Goal: Task Accomplishment & Management: Manage account settings

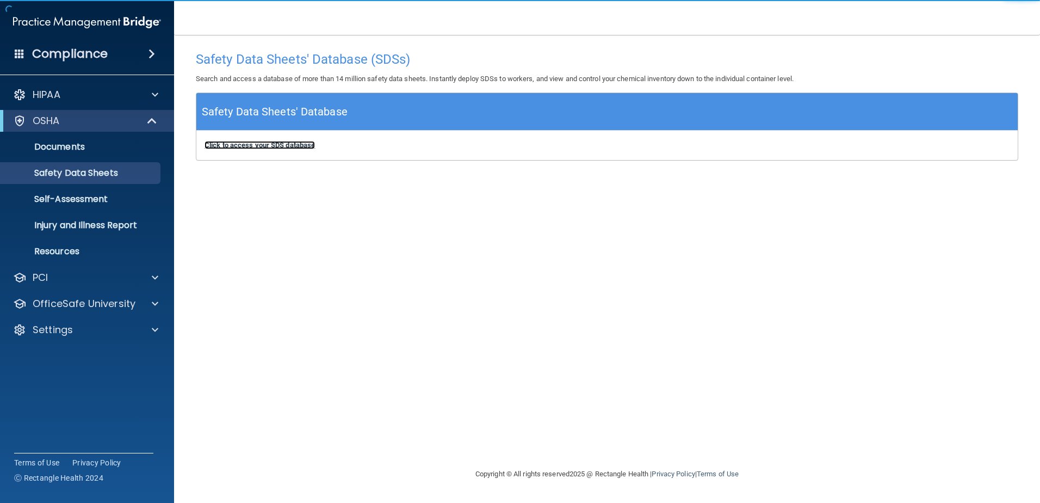
click at [280, 145] on b "Click to access your SDS database" at bounding box center [260, 145] width 110 height 8
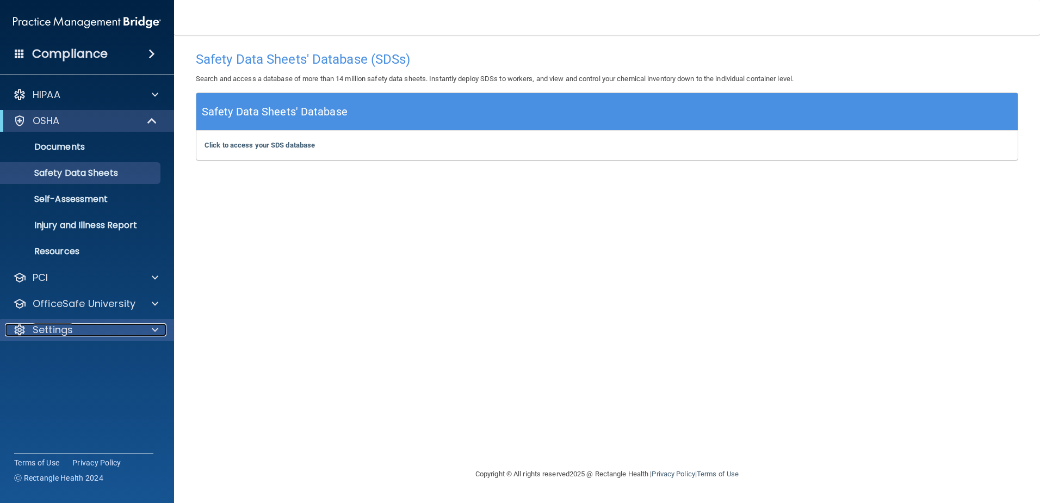
click at [106, 324] on div "Settings" at bounding box center [72, 329] width 135 height 13
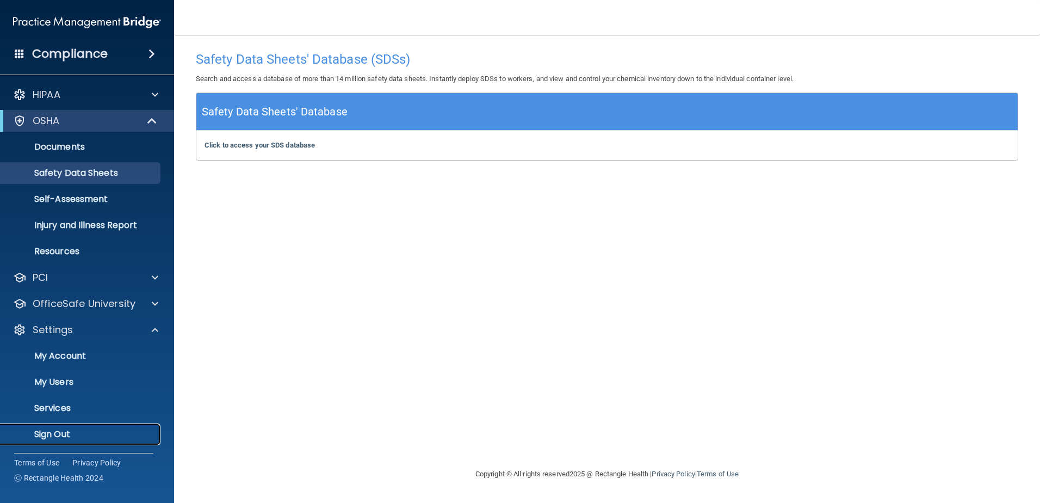
click at [104, 433] on p "Sign Out" at bounding box center [81, 434] width 148 height 11
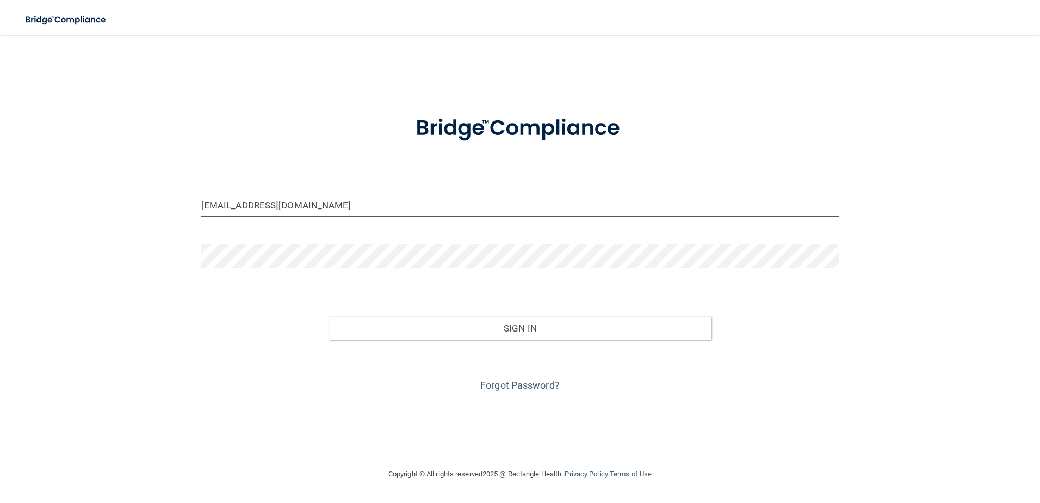
click at [364, 195] on input "[EMAIL_ADDRESS][DOMAIN_NAME]" at bounding box center [520, 205] width 638 height 24
drag, startPoint x: 274, startPoint y: 206, endPoint x: 135, endPoint y: 193, distance: 139.3
click at [135, 193] on div "[EMAIL_ADDRESS][DOMAIN_NAME] Invalid email/password. You don't have permission …" at bounding box center [520, 251] width 996 height 411
type input "[EMAIL_ADDRESS][DOMAIN_NAME]"
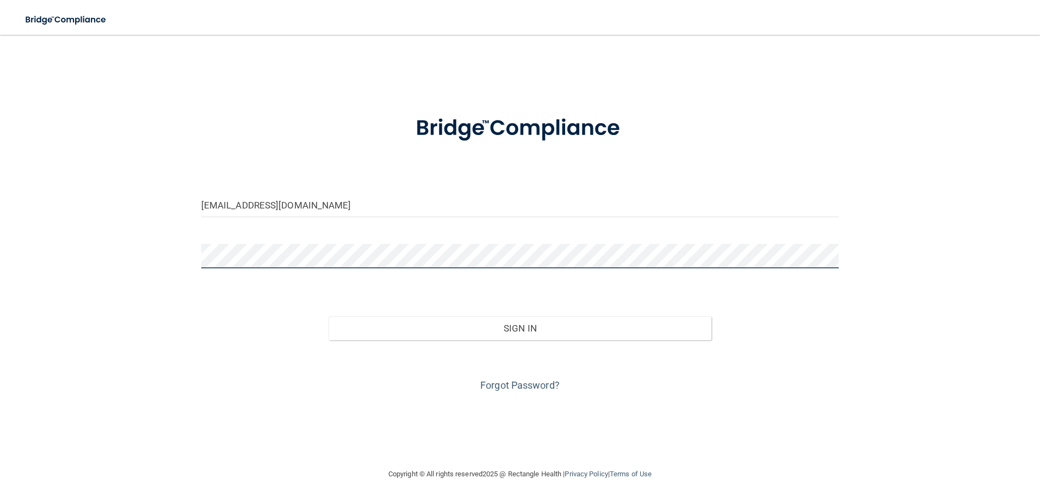
click at [100, 246] on div "[EMAIL_ADDRESS][DOMAIN_NAME] Invalid email/password. You don't have permission …" at bounding box center [520, 251] width 996 height 411
click at [202, 85] on div "[EMAIL_ADDRESS][DOMAIN_NAME] Invalid email/password. You don't have permission …" at bounding box center [520, 251] width 996 height 411
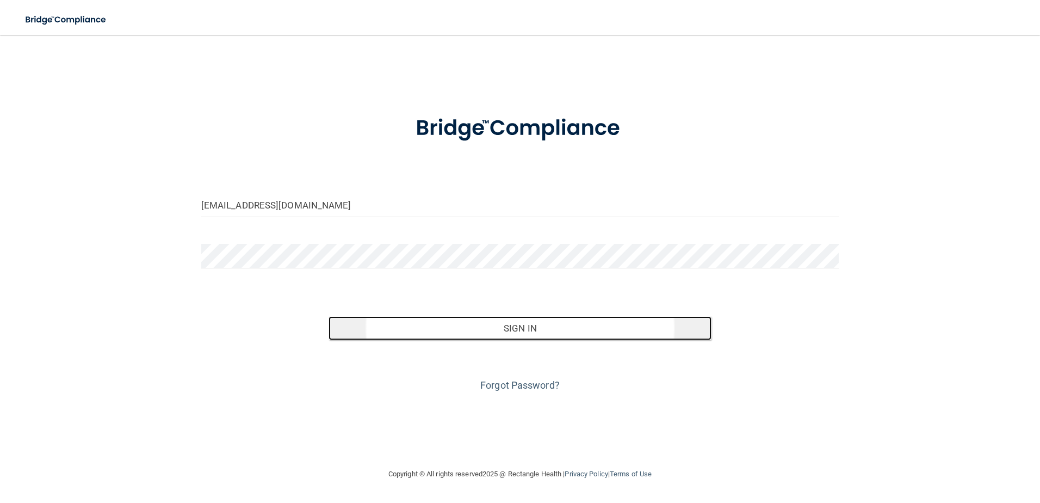
click at [475, 326] on button "Sign In" at bounding box center [520, 328] width 383 height 24
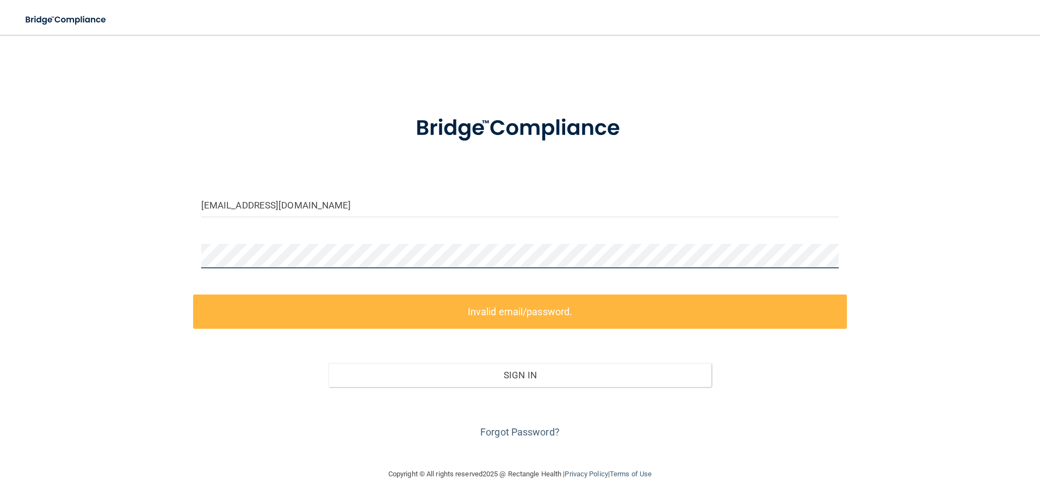
click at [169, 240] on div "[EMAIL_ADDRESS][DOMAIN_NAME] Invalid email/password. You don't have permission …" at bounding box center [520, 251] width 996 height 411
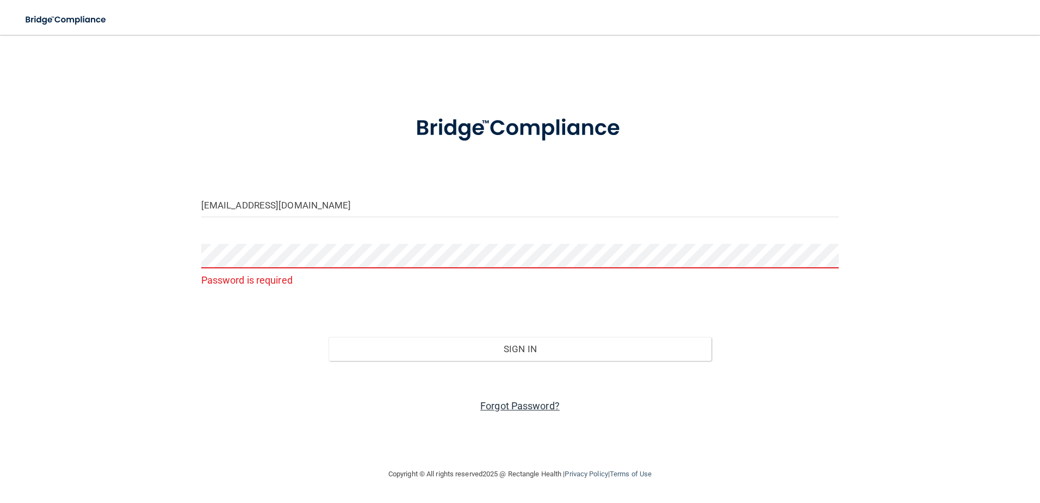
click at [523, 408] on link "Forgot Password?" at bounding box center [519, 405] width 79 height 11
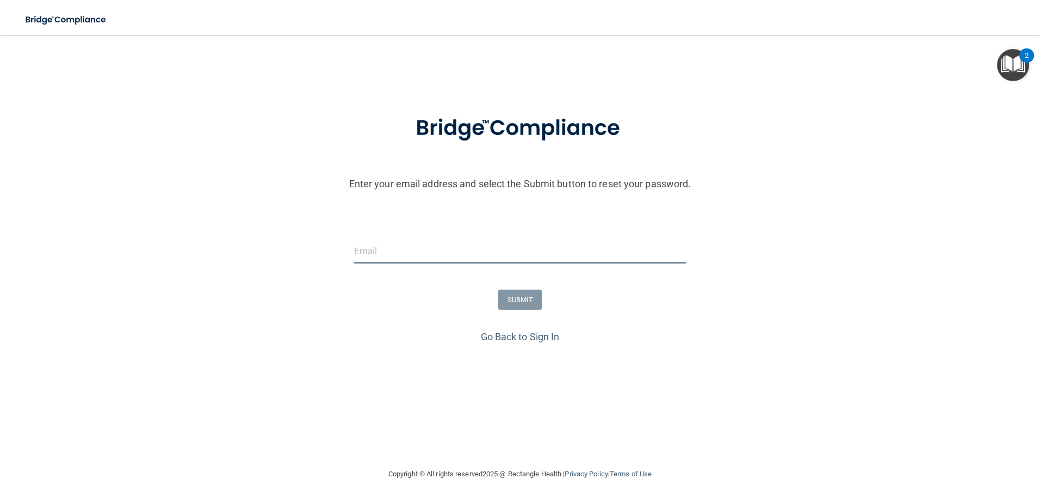
click at [450, 253] on input "email" at bounding box center [520, 251] width 332 height 24
type input "[EMAIL_ADDRESS][DOMAIN_NAME]"
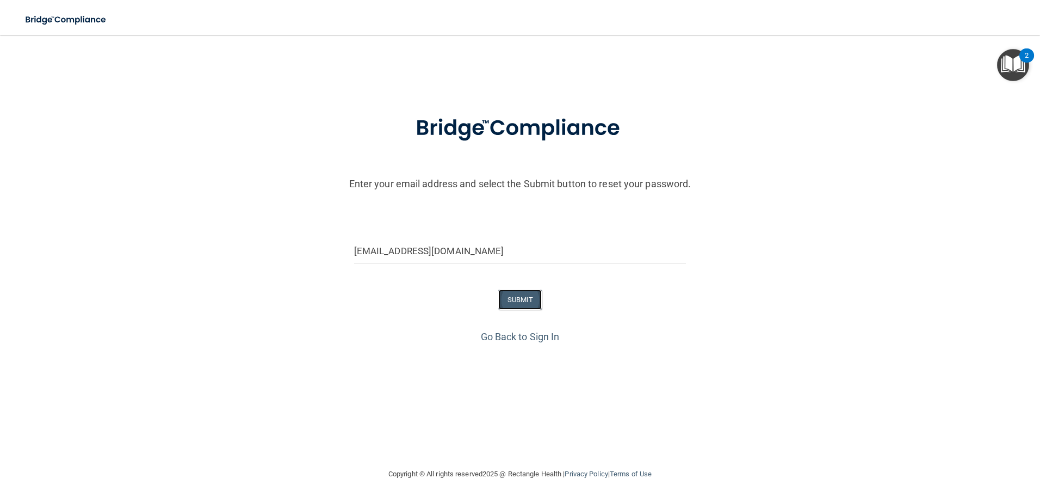
click at [518, 297] on button "SUBMIT" at bounding box center [520, 299] width 44 height 20
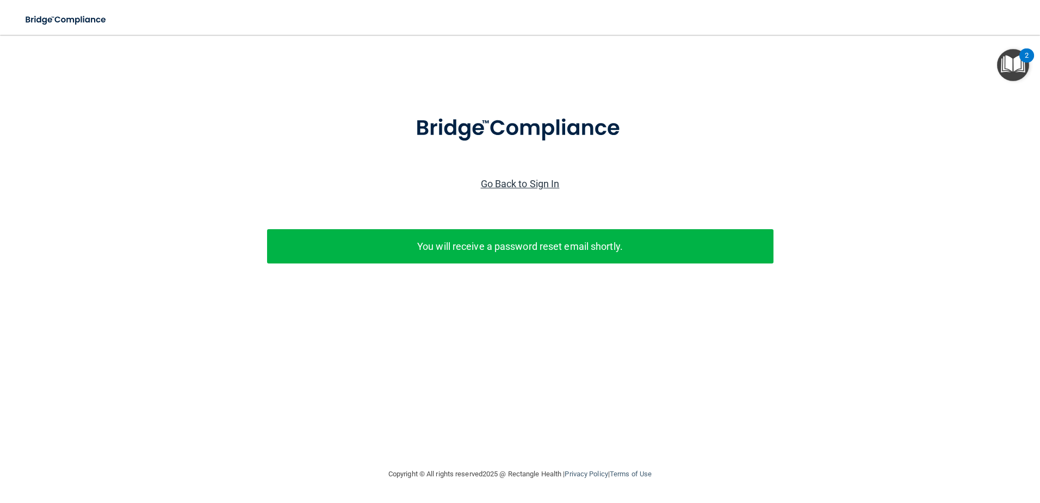
click at [502, 181] on link "Go Back to Sign In" at bounding box center [520, 183] width 79 height 11
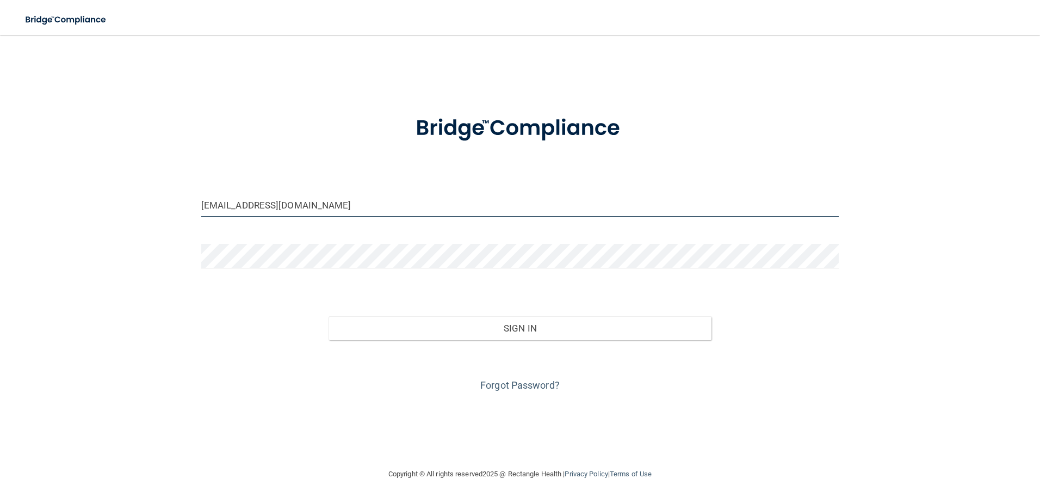
drag, startPoint x: 272, startPoint y: 206, endPoint x: 185, endPoint y: 195, distance: 87.8
click at [185, 194] on div "[EMAIL_ADDRESS][DOMAIN_NAME] Invalid email/password. You don't have permission …" at bounding box center [520, 251] width 996 height 411
type input "[EMAIL_ADDRESS][DOMAIN_NAME]"
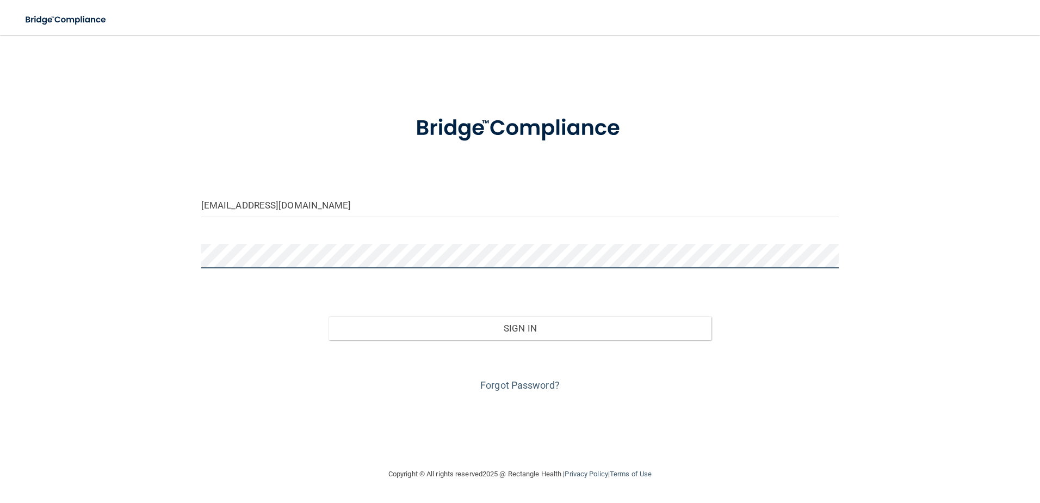
click at [157, 251] on div "[EMAIL_ADDRESS][DOMAIN_NAME] Invalid email/password. You don't have permission …" at bounding box center [520, 251] width 996 height 411
click at [183, 354] on div "[EMAIL_ADDRESS][DOMAIN_NAME] Invalid email/password. You don't have permission …" at bounding box center [520, 251] width 996 height 411
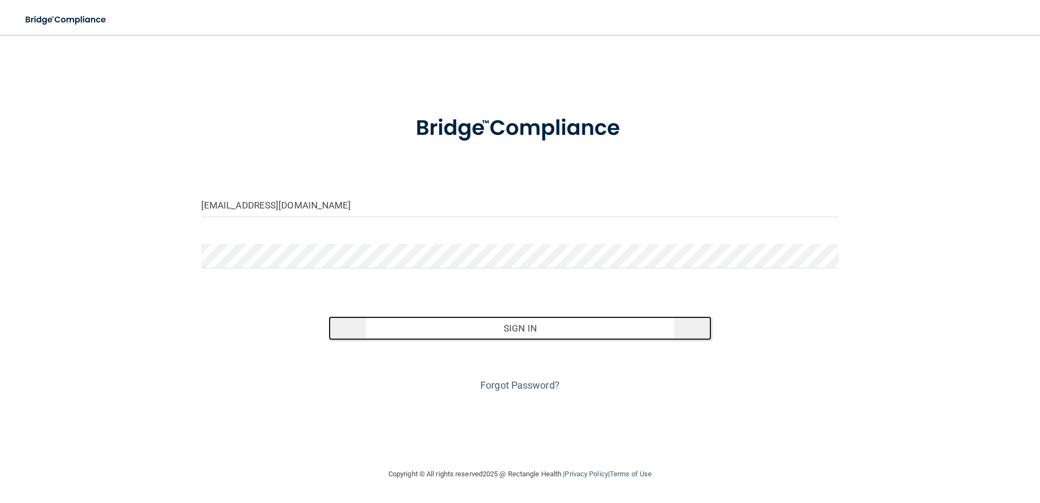
click at [505, 332] on button "Sign In" at bounding box center [520, 328] width 383 height 24
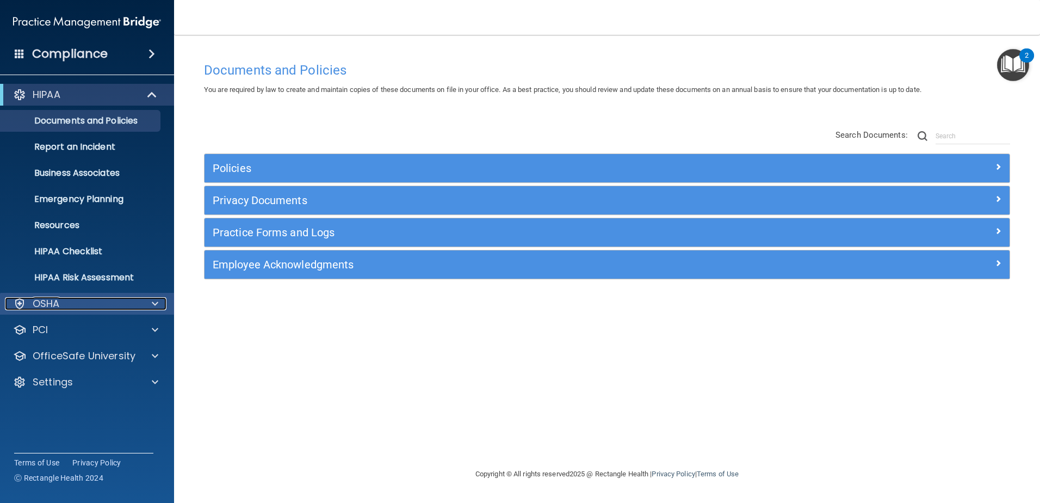
click at [65, 299] on div "OSHA" at bounding box center [72, 303] width 135 height 13
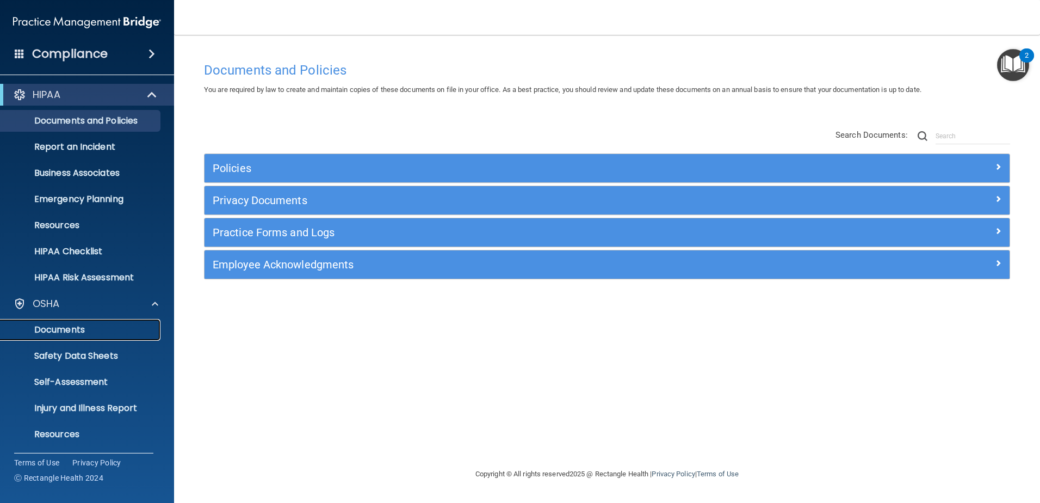
click at [99, 331] on p "Documents" at bounding box center [81, 329] width 148 height 11
